Goal: Use online tool/utility: Utilize a website feature to perform a specific function

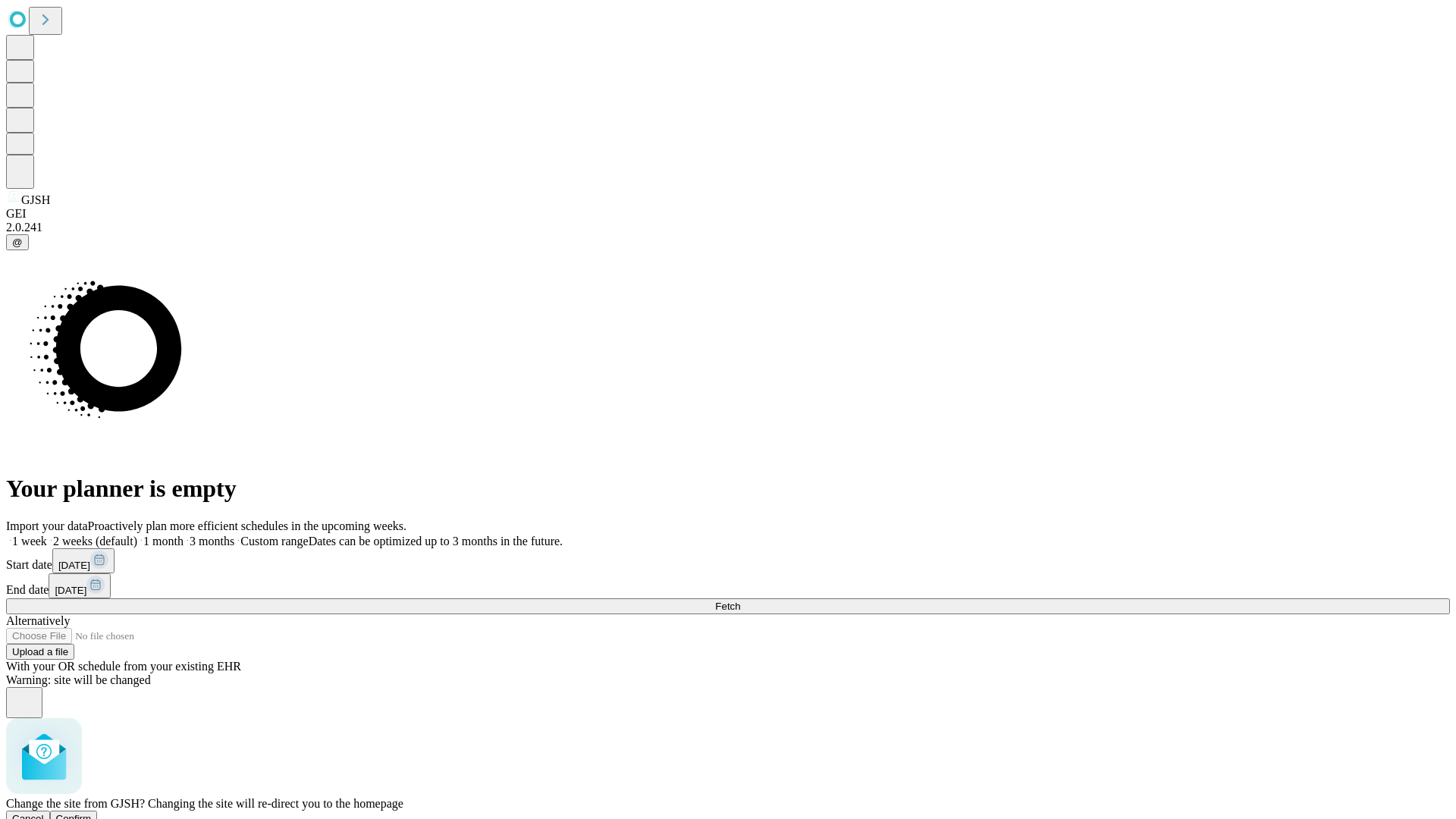
click at [92, 813] on span "Confirm" at bounding box center [73, 818] width 35 height 12
click at [47, 535] on label "1 week" at bounding box center [26, 541] width 41 height 13
click at [740, 600] on span "Fetch" at bounding box center [728, 606] width 25 height 12
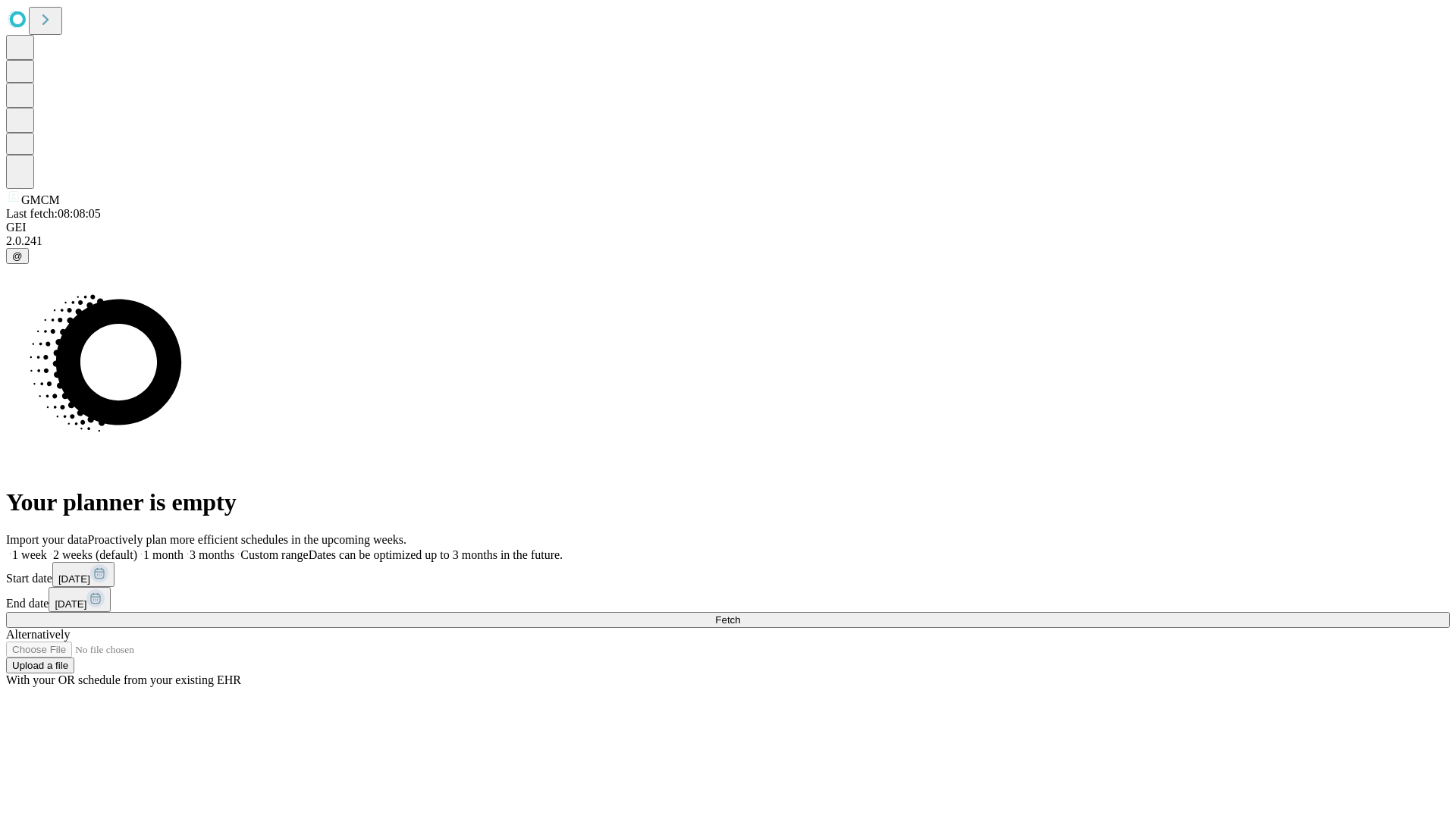
click at [47, 549] on label "1 week" at bounding box center [26, 555] width 41 height 13
click at [740, 614] on span "Fetch" at bounding box center [728, 619] width 25 height 12
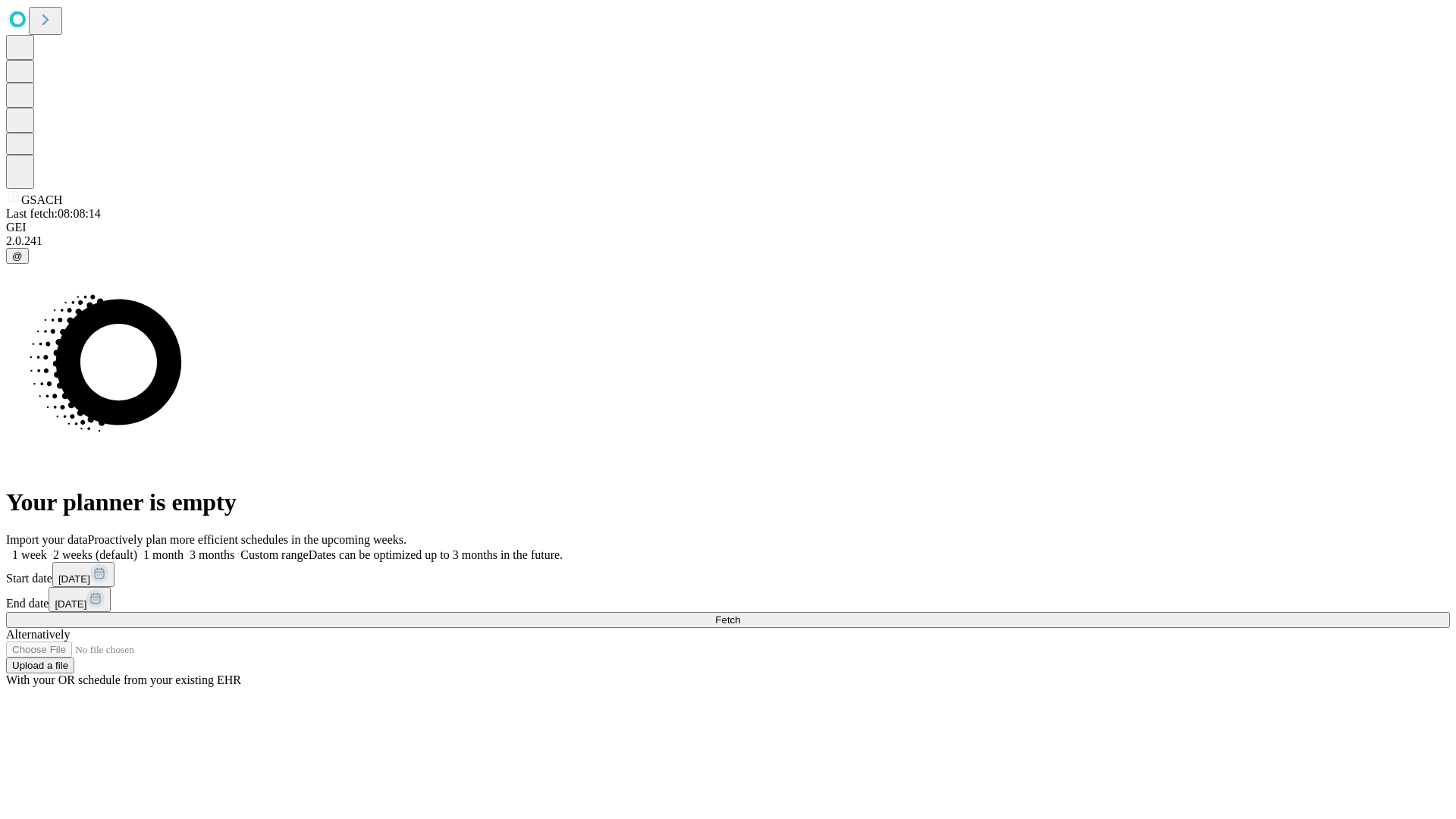
click at [47, 549] on label "1 week" at bounding box center [26, 555] width 41 height 13
click at [740, 614] on span "Fetch" at bounding box center [728, 619] width 25 height 12
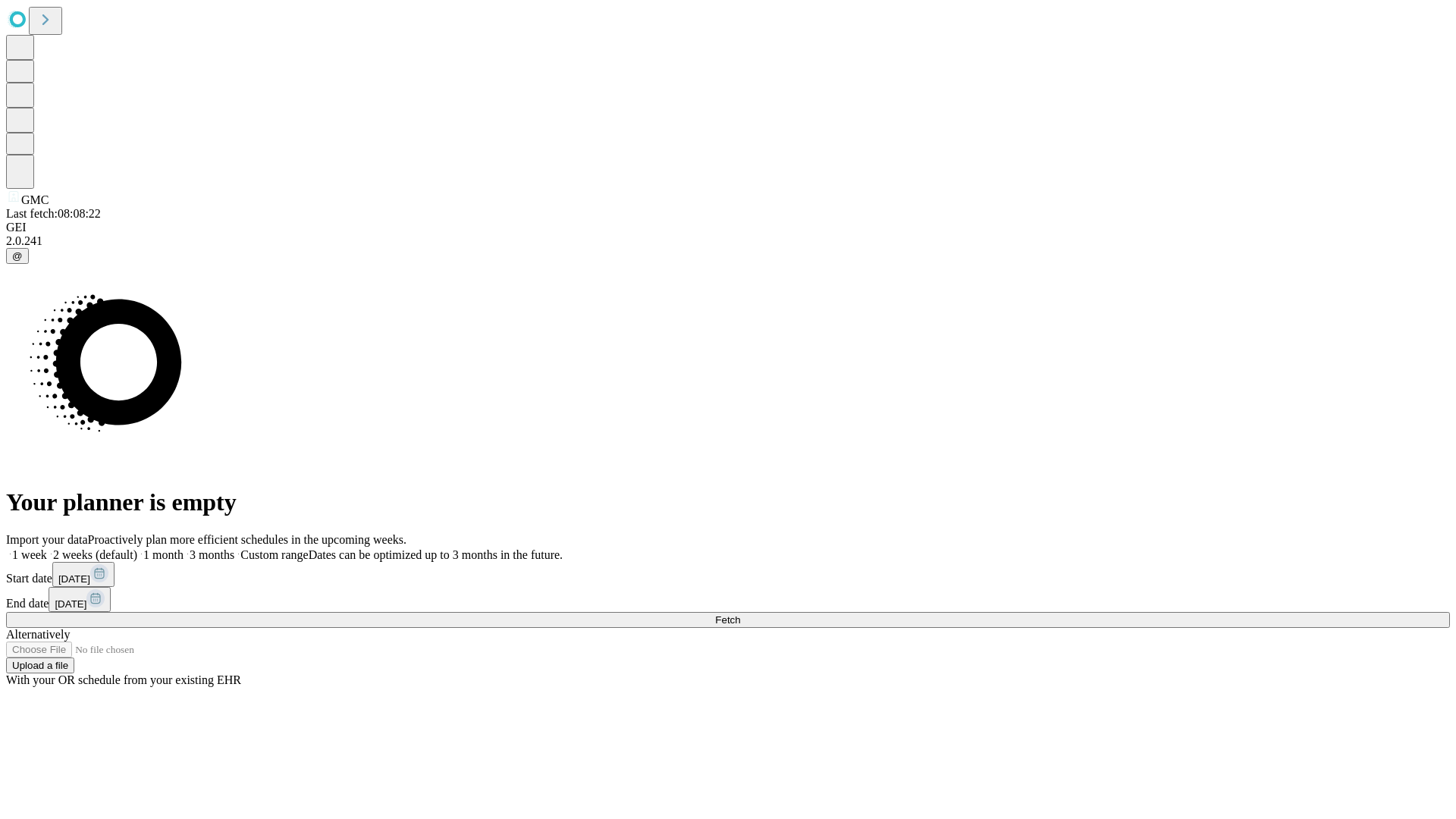
click at [47, 549] on label "1 week" at bounding box center [26, 555] width 41 height 13
click at [740, 614] on span "Fetch" at bounding box center [728, 619] width 25 height 12
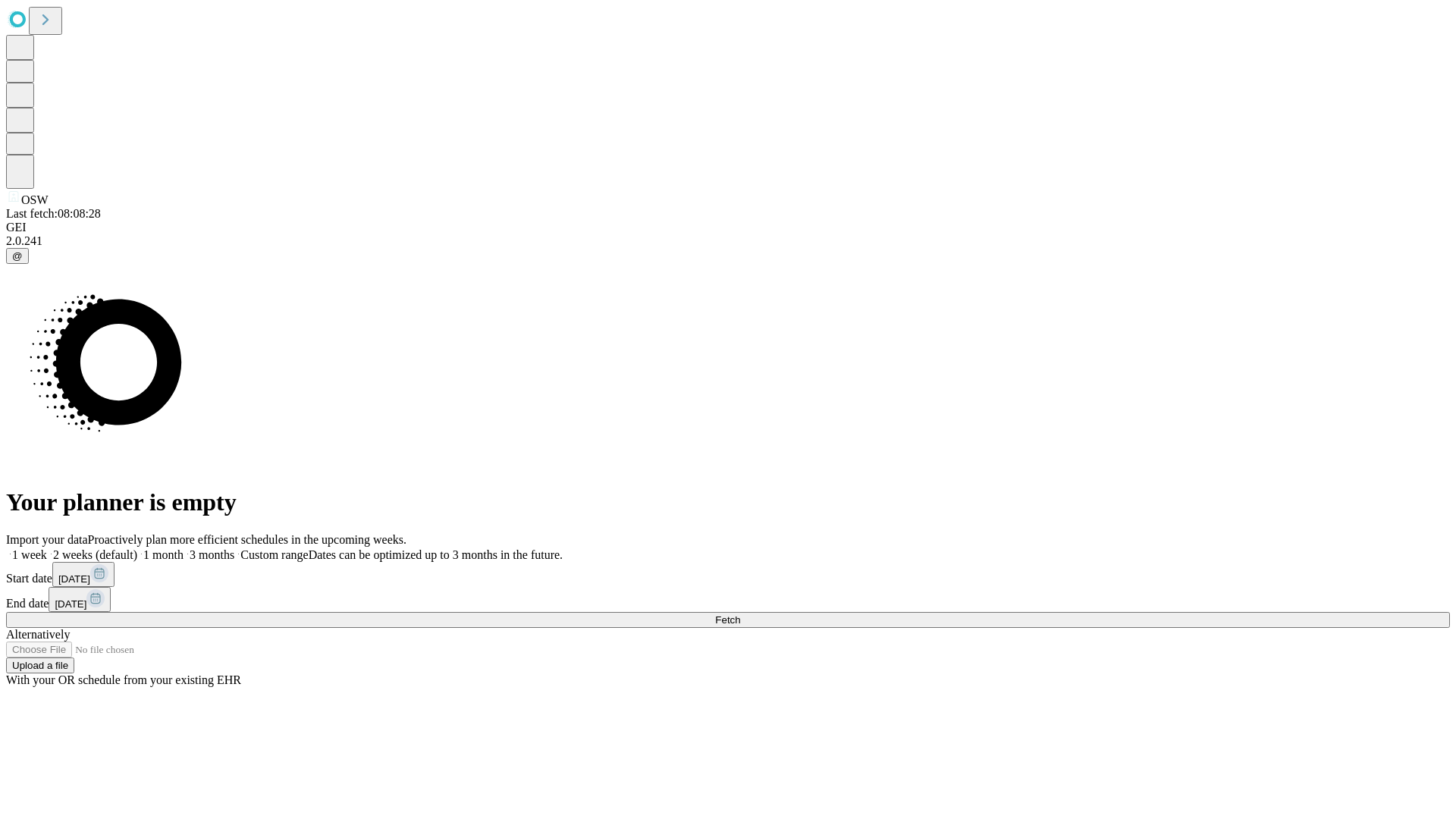
click at [47, 549] on label "1 week" at bounding box center [26, 555] width 41 height 13
click at [740, 614] on span "Fetch" at bounding box center [728, 619] width 25 height 12
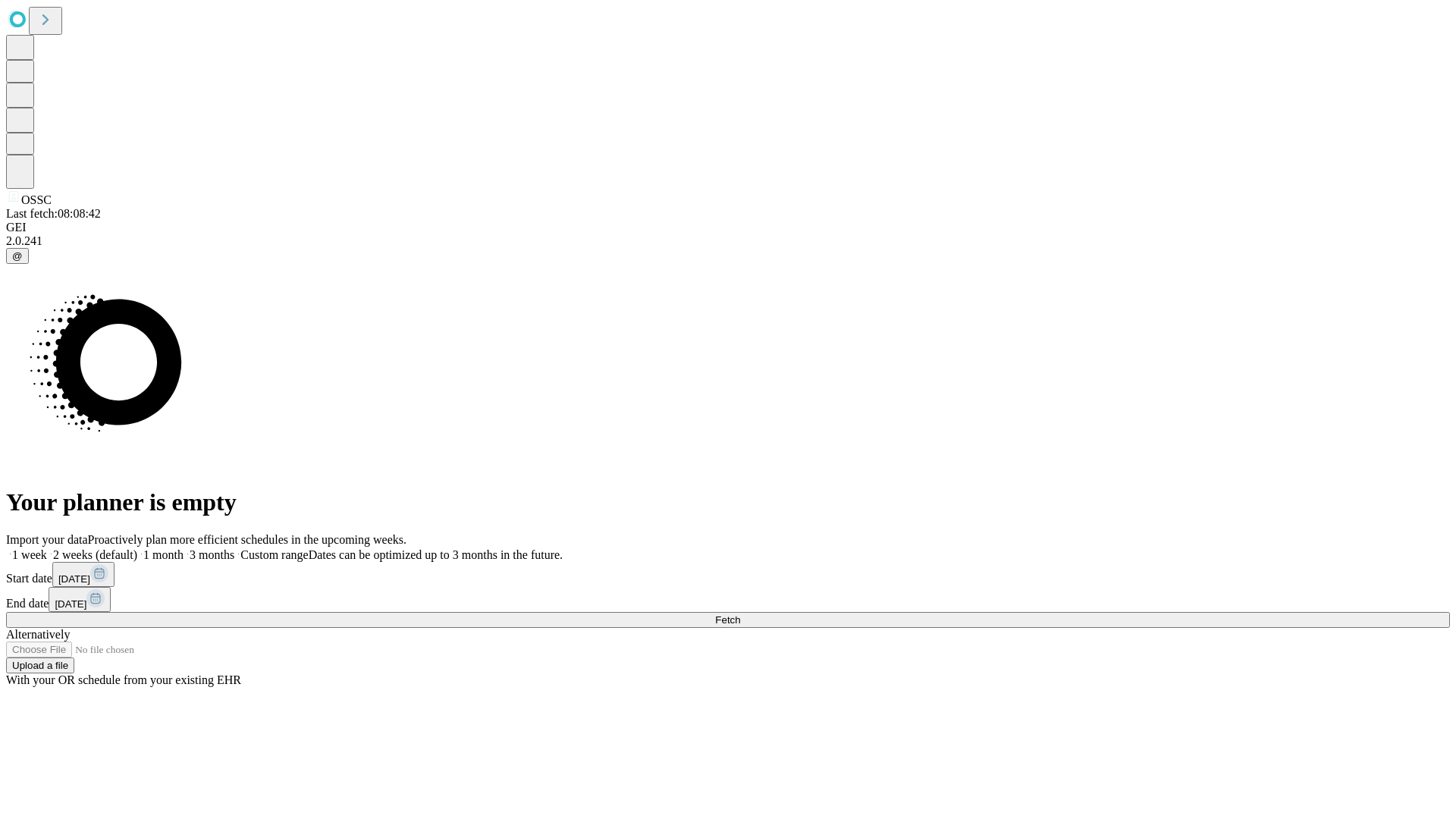
click at [47, 549] on label "1 week" at bounding box center [26, 555] width 41 height 13
click at [740, 614] on span "Fetch" at bounding box center [728, 619] width 25 height 12
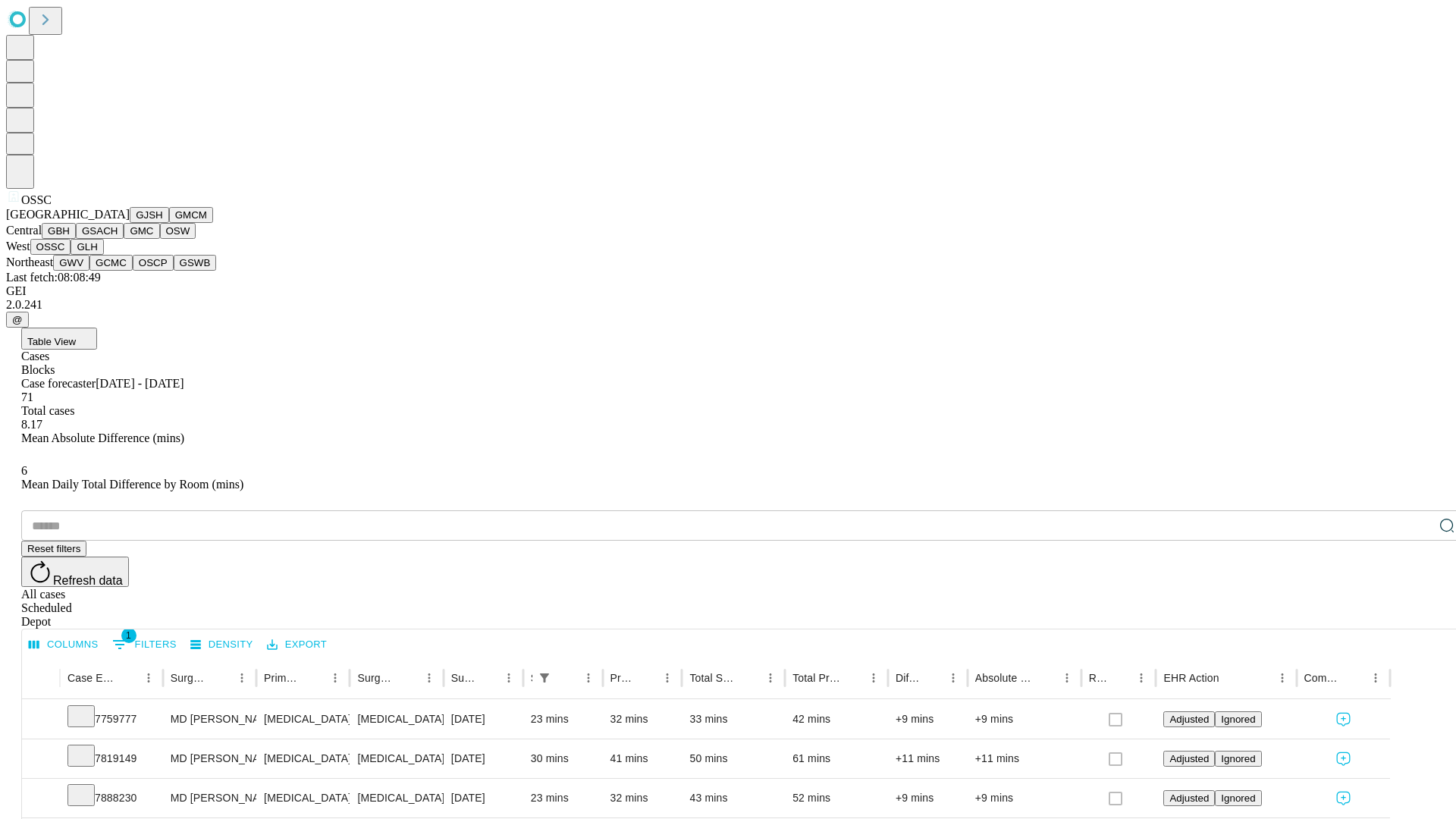
click at [103, 255] on button "GLH" at bounding box center [87, 247] width 33 height 16
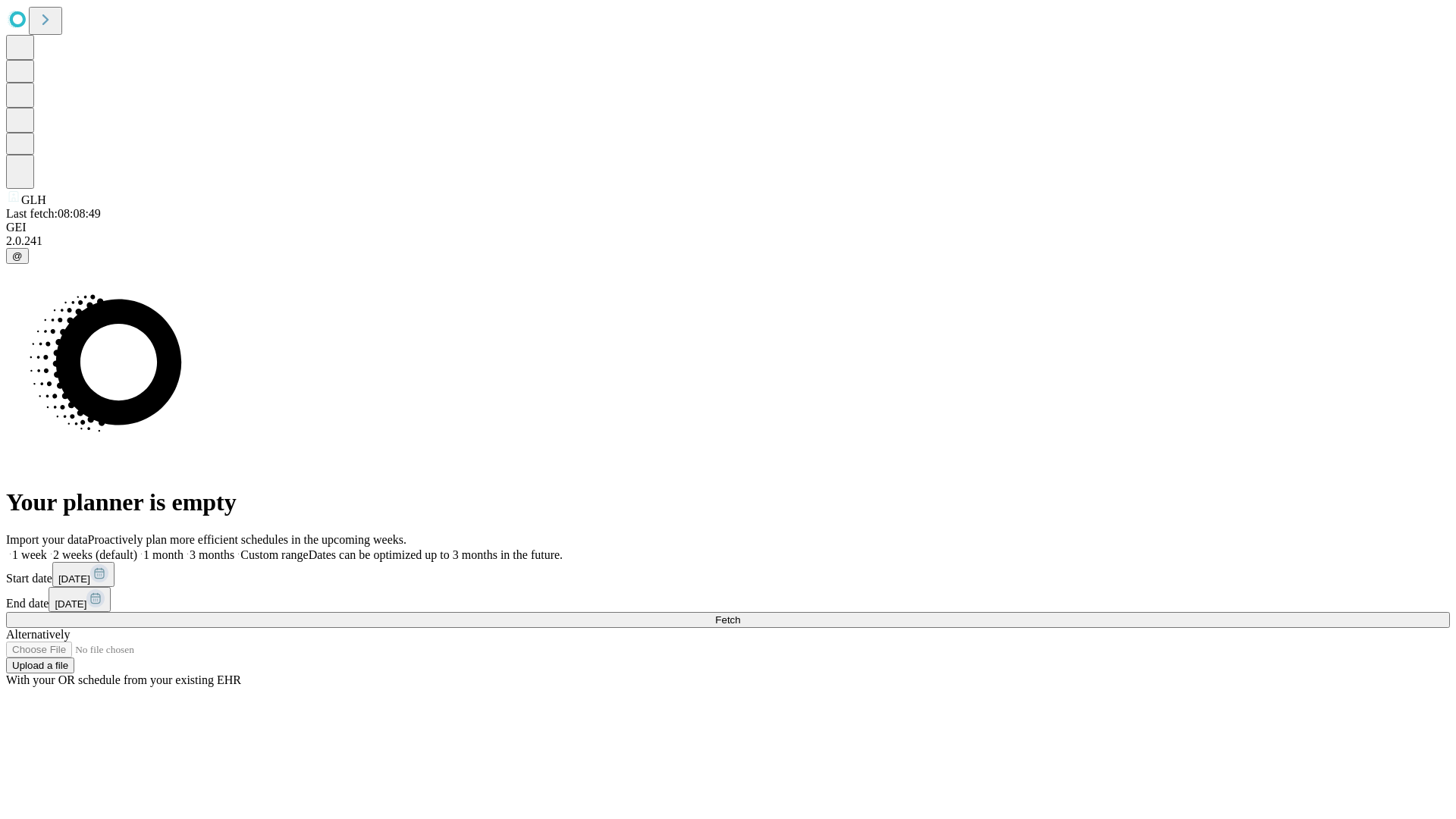
click at [47, 549] on label "1 week" at bounding box center [26, 555] width 41 height 13
click at [740, 614] on span "Fetch" at bounding box center [728, 619] width 25 height 12
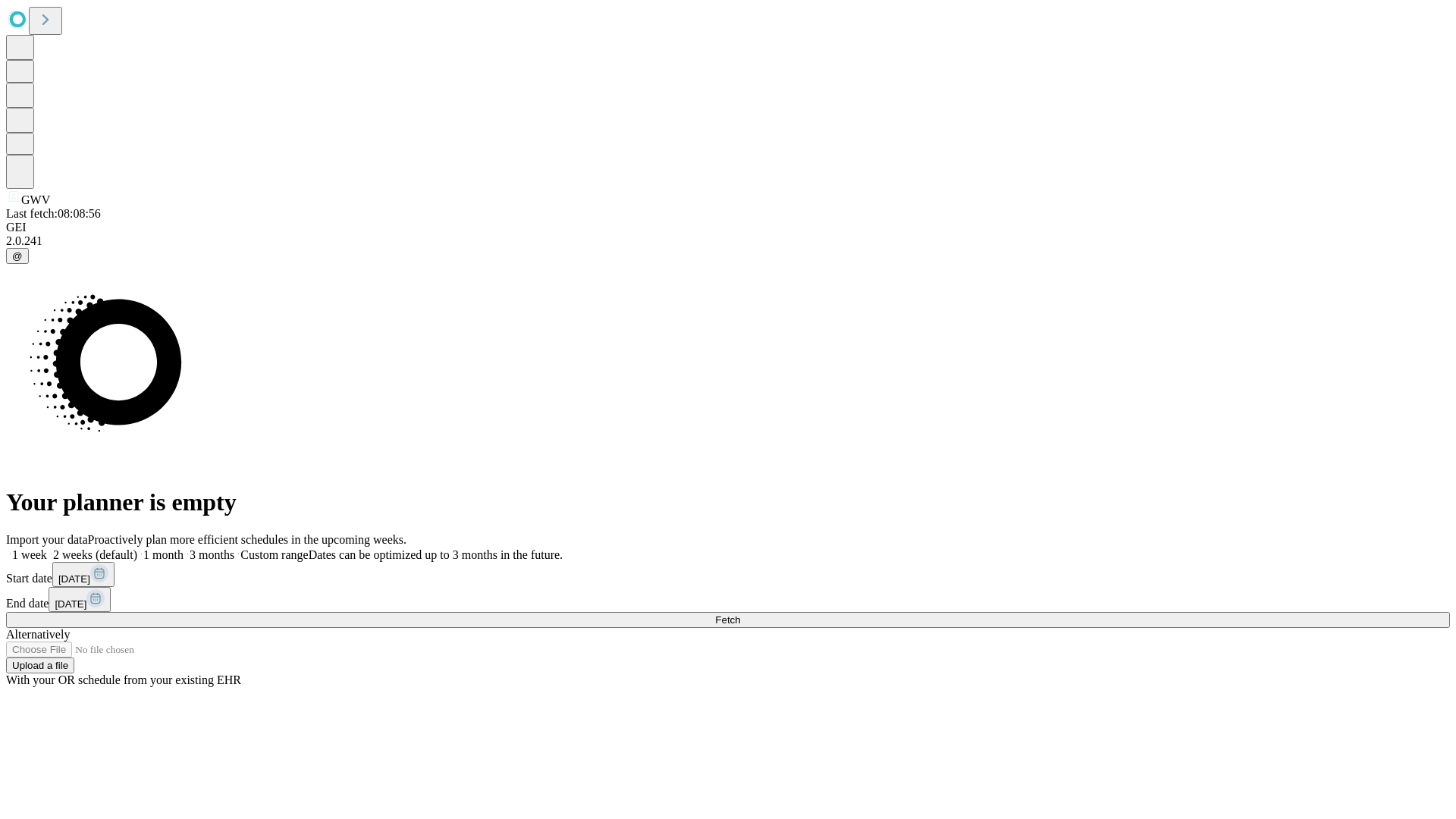
click at [740, 614] on span "Fetch" at bounding box center [728, 619] width 25 height 12
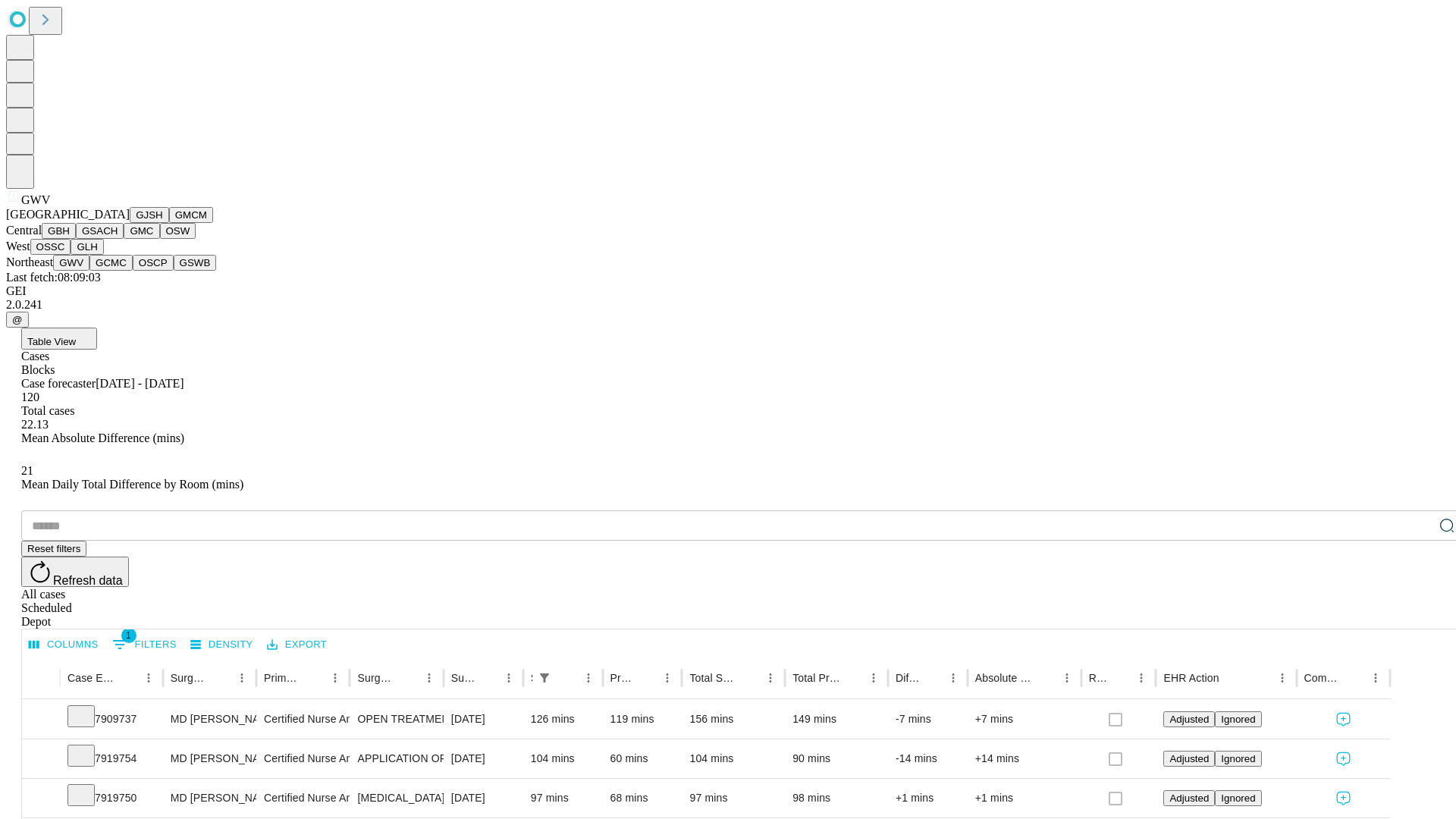
click at [118, 271] on button "GCMC" at bounding box center [112, 263] width 44 height 16
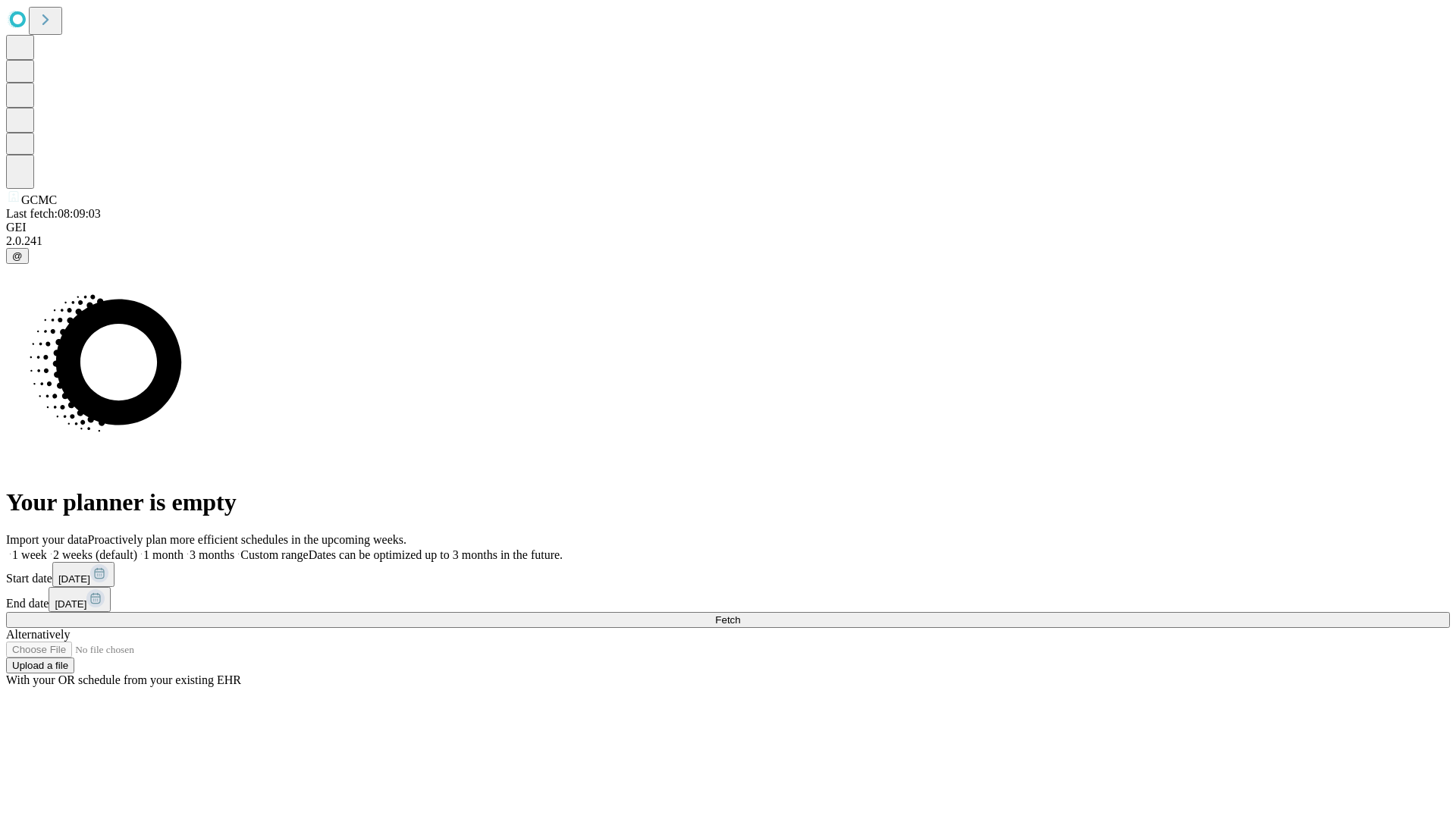
click at [47, 549] on label "1 week" at bounding box center [26, 555] width 41 height 13
click at [740, 614] on span "Fetch" at bounding box center [728, 619] width 25 height 12
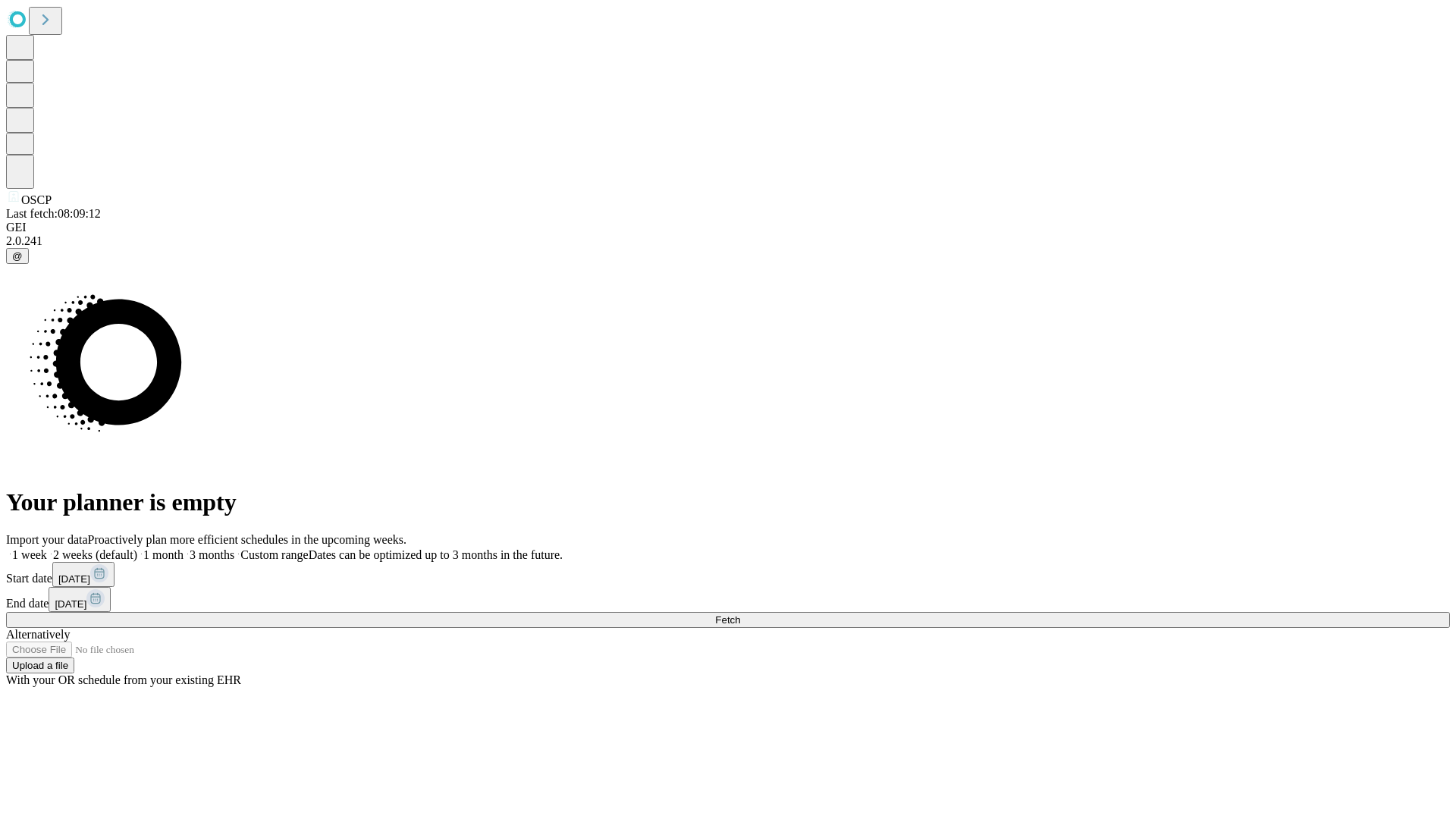
click at [47, 549] on label "1 week" at bounding box center [26, 555] width 41 height 13
click at [740, 614] on span "Fetch" at bounding box center [728, 619] width 25 height 12
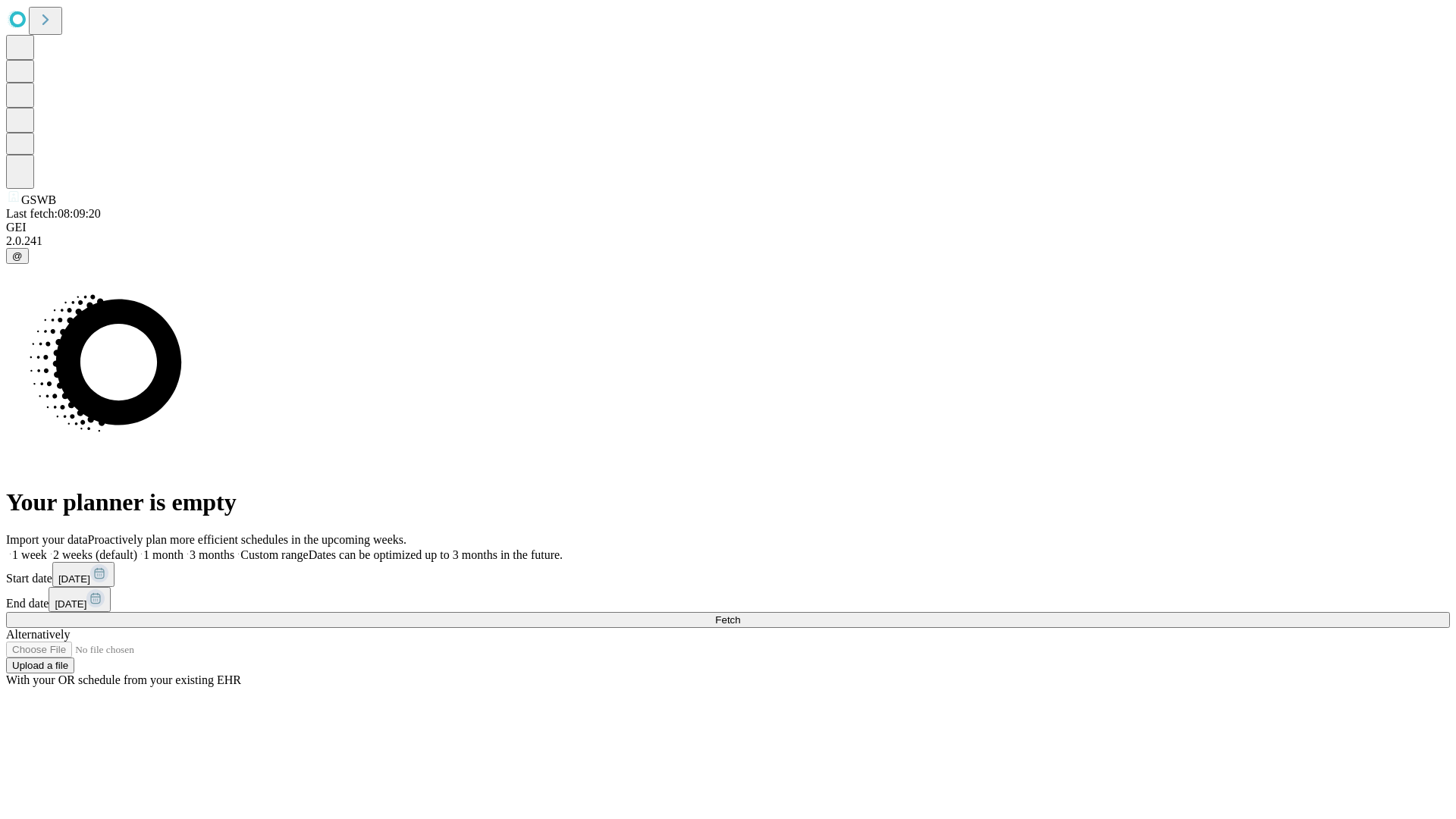
click at [47, 549] on label "1 week" at bounding box center [26, 555] width 41 height 13
click at [740, 614] on span "Fetch" at bounding box center [728, 619] width 25 height 12
